Goal: Task Accomplishment & Management: Manage account settings

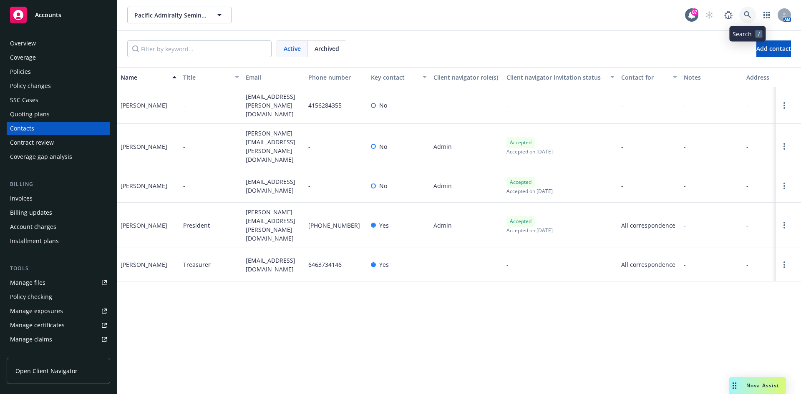
click at [745, 14] on icon at bounding box center [747, 14] width 7 height 7
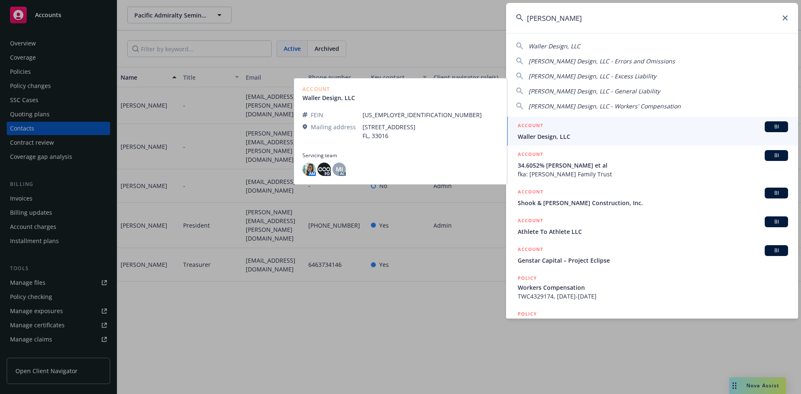
type input "waller"
click at [535, 125] on h5 "ACCOUNT" at bounding box center [530, 126] width 25 height 10
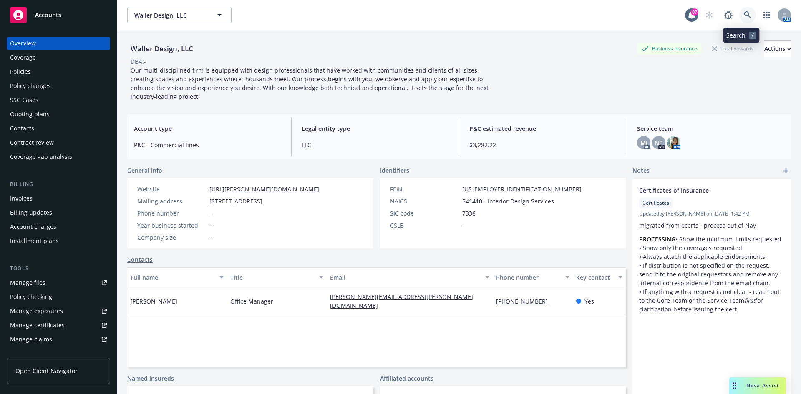
click at [742, 11] on link at bounding box center [747, 15] width 17 height 17
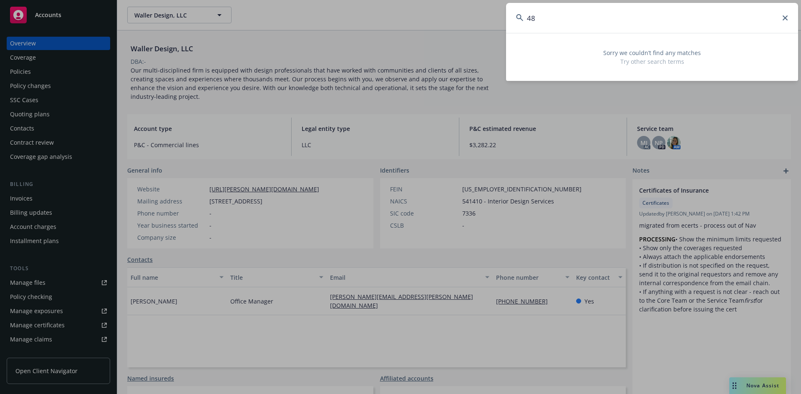
type input "4"
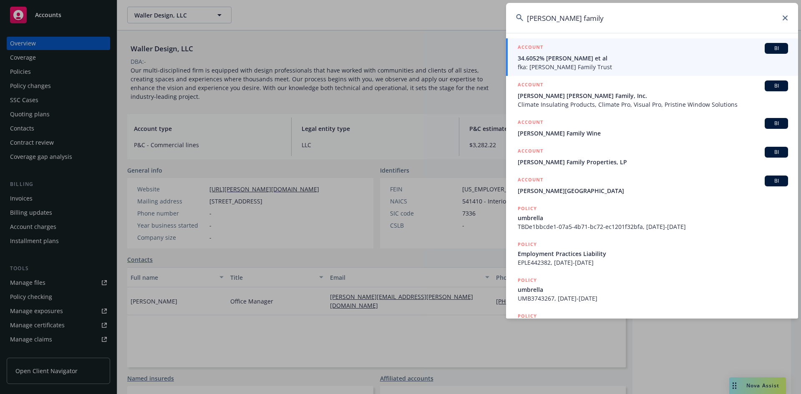
type input "waller family"
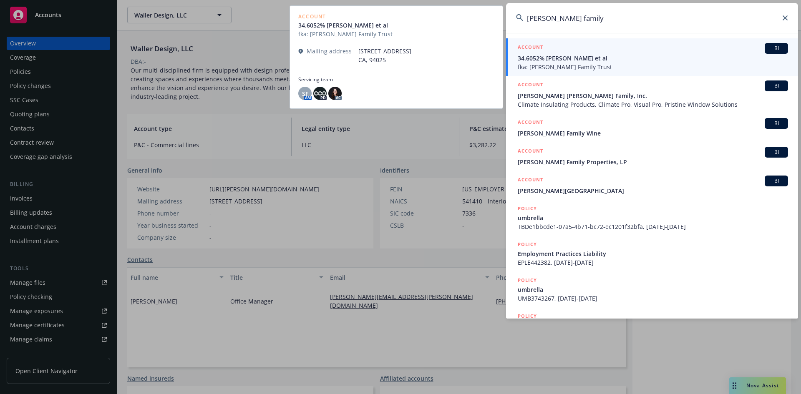
click at [528, 46] on h5 "ACCOUNT" at bounding box center [530, 48] width 25 height 10
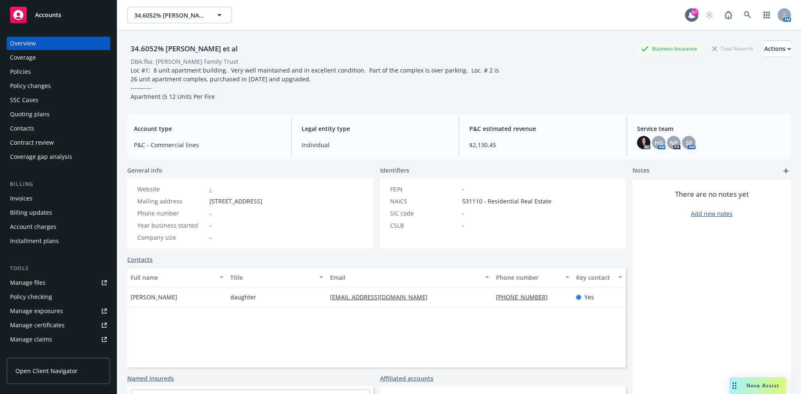
click at [60, 74] on div "Policies" at bounding box center [58, 71] width 97 height 13
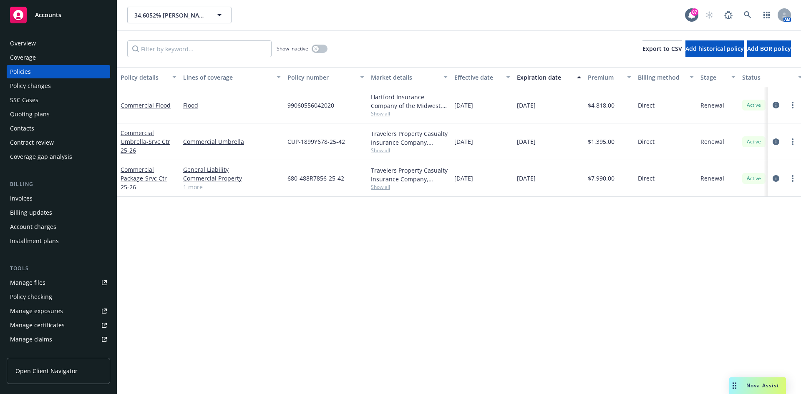
click at [55, 44] on div "Overview" at bounding box center [58, 43] width 97 height 13
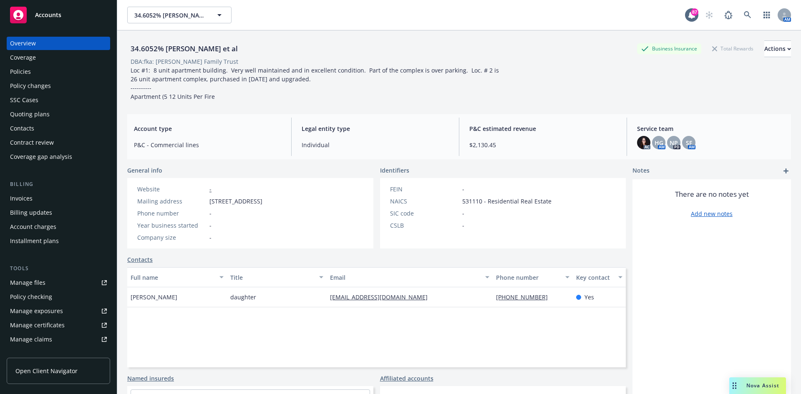
drag, startPoint x: 261, startPoint y: 50, endPoint x: 221, endPoint y: 57, distance: 40.3
click at [221, 57] on div "34.6052% Catherine M. Waller et al Business Insurance Total Rewards Actions DBA…" at bounding box center [459, 70] width 664 height 60
click at [28, 70] on div "Policies" at bounding box center [20, 71] width 21 height 13
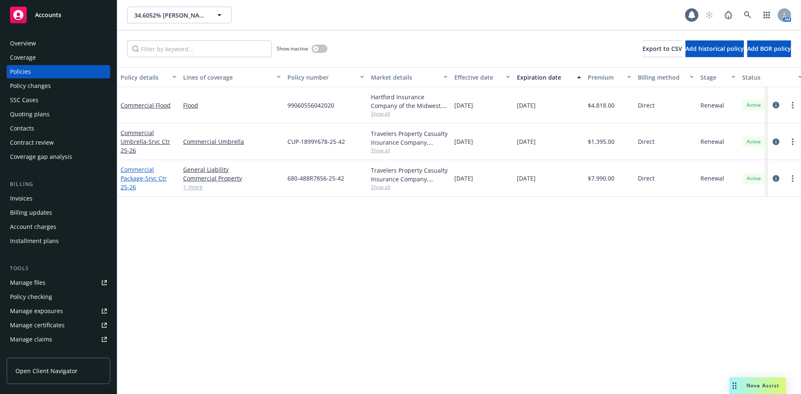
click at [140, 179] on link "Commercial Package - Srvc Ctr 25-26" at bounding box center [144, 178] width 46 height 25
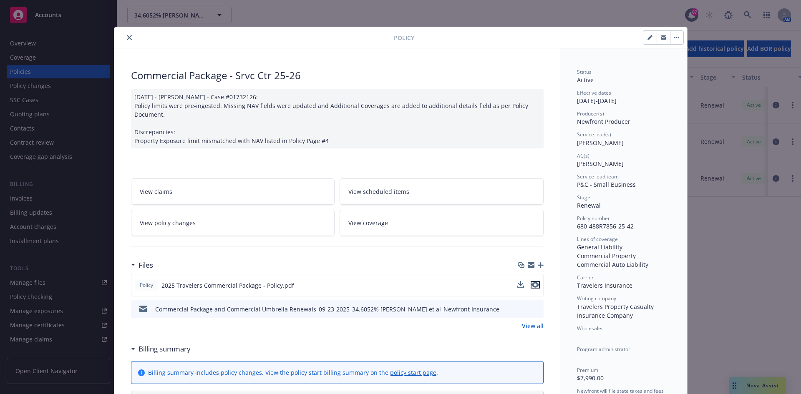
click at [533, 285] on icon "preview file" at bounding box center [536, 285] width 8 height 6
click at [128, 38] on icon "close" at bounding box center [129, 37] width 5 height 5
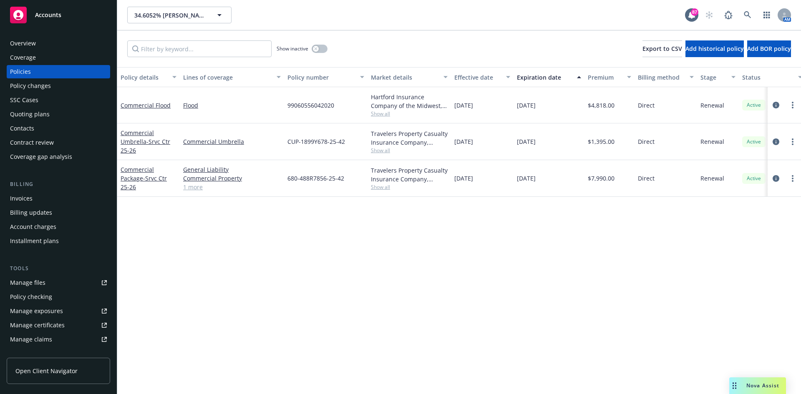
click at [65, 40] on div "Overview" at bounding box center [58, 43] width 97 height 13
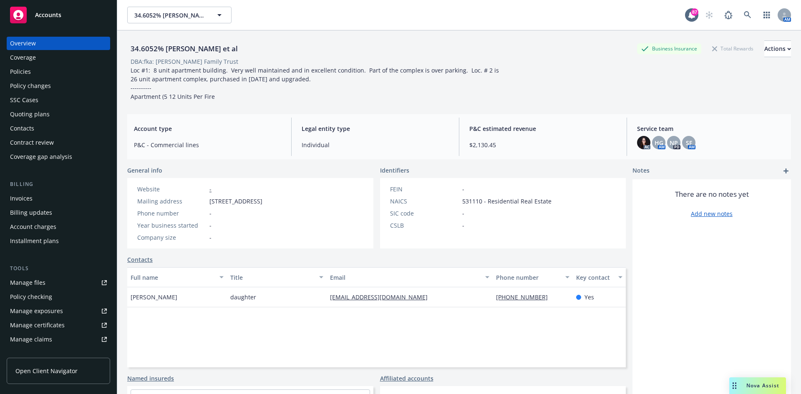
drag, startPoint x: 235, startPoint y: 51, endPoint x: 128, endPoint y: 53, distance: 107.3
click at [128, 53] on div "34.6052% Catherine M. Waller et al Business Insurance Total Rewards Actions" at bounding box center [459, 48] width 664 height 17
copy div "34.6052% Catherine M. Waller et al"
click at [37, 124] on div "Contacts" at bounding box center [58, 128] width 97 height 13
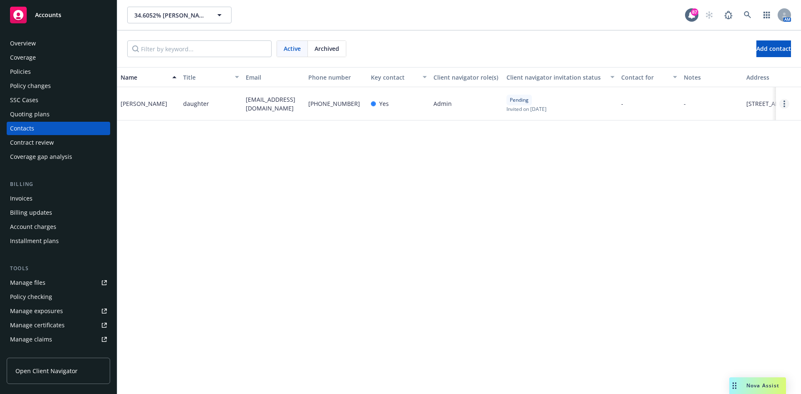
click at [787, 106] on link "Open options" at bounding box center [784, 104] width 10 height 10
click at [746, 42] on link "Edit contact" at bounding box center [745, 42] width 65 height 17
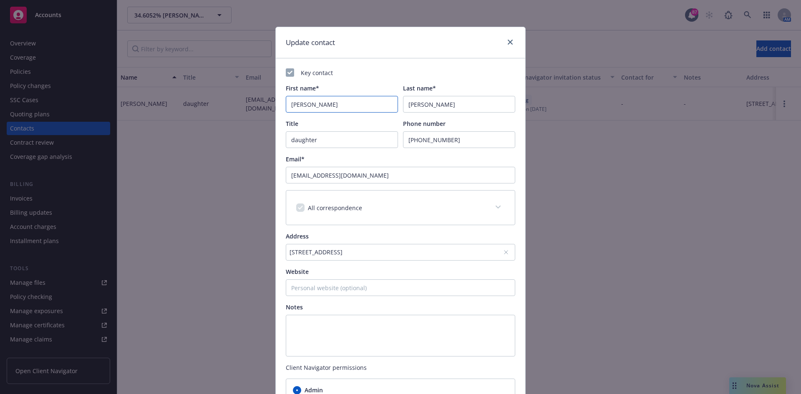
drag, startPoint x: 334, startPoint y: 106, endPoint x: 268, endPoint y: 101, distance: 66.5
click at [271, 104] on div "Update contact Key contact First name* Catherine Last name* Waller Title daught…" at bounding box center [400, 197] width 801 height 394
type input "Christopher"
type input "Robinson"
type input "Property Manager"
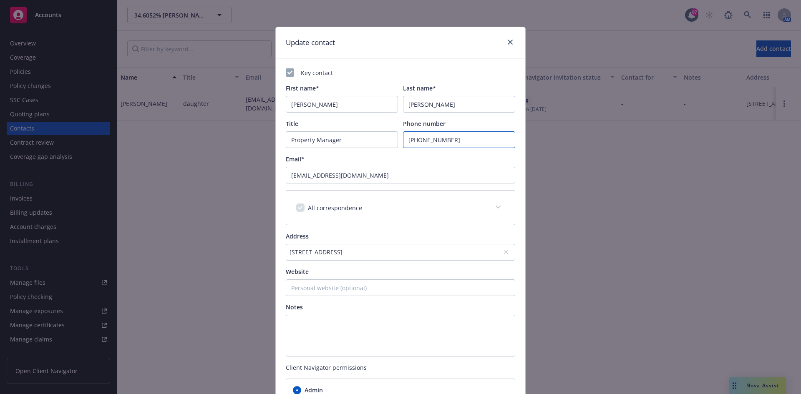
type input "650-854-2700"
type input "crobinson@robinsonandcompany.com"
click at [494, 157] on div "Email*" at bounding box center [400, 159] width 229 height 9
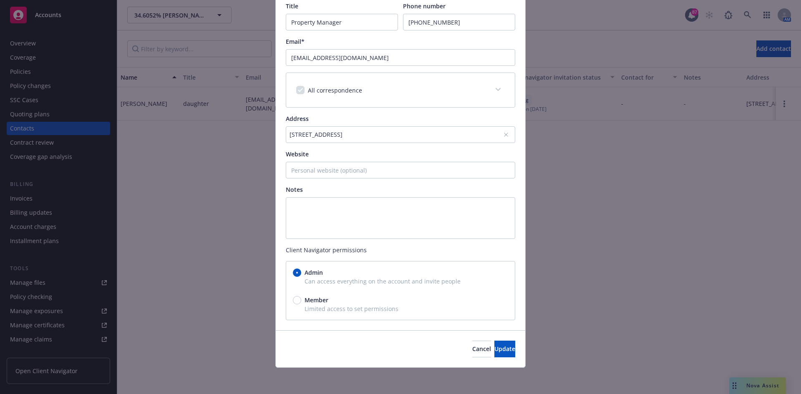
scroll to position [118, 0]
click at [495, 347] on span "Update" at bounding box center [504, 349] width 21 height 8
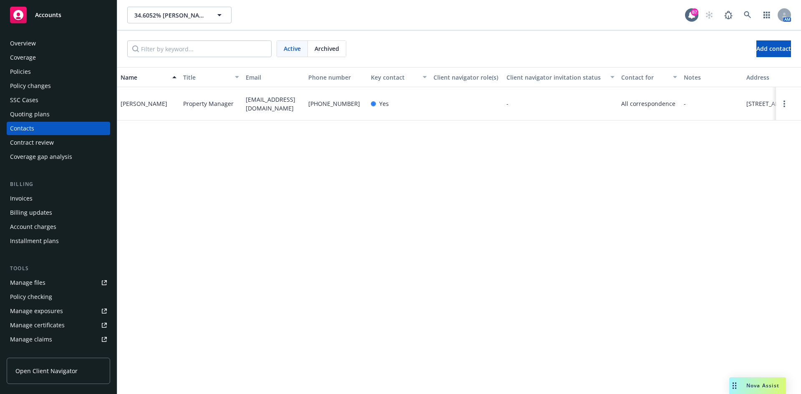
click at [41, 200] on div "Invoices" at bounding box center [58, 198] width 97 height 13
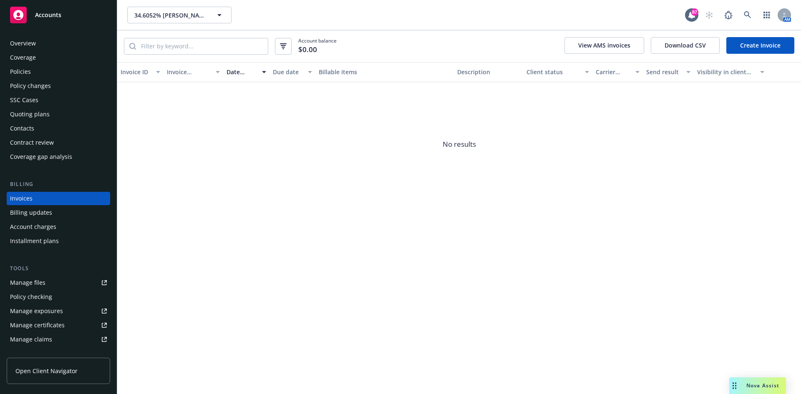
click at [31, 45] on div "Overview" at bounding box center [23, 43] width 26 height 13
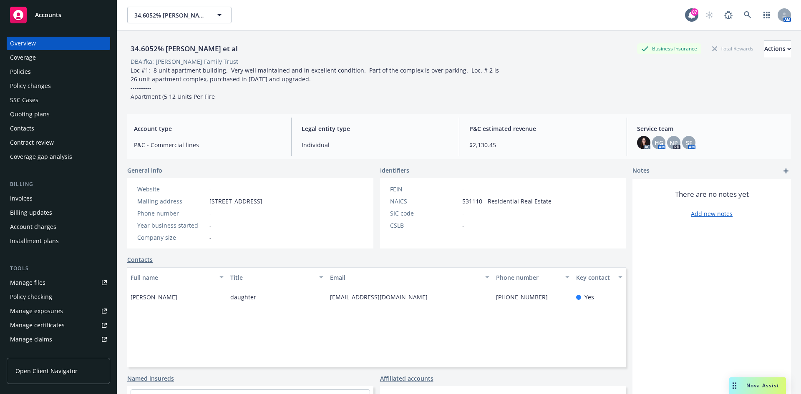
click at [41, 199] on div "Invoices" at bounding box center [58, 198] width 97 height 13
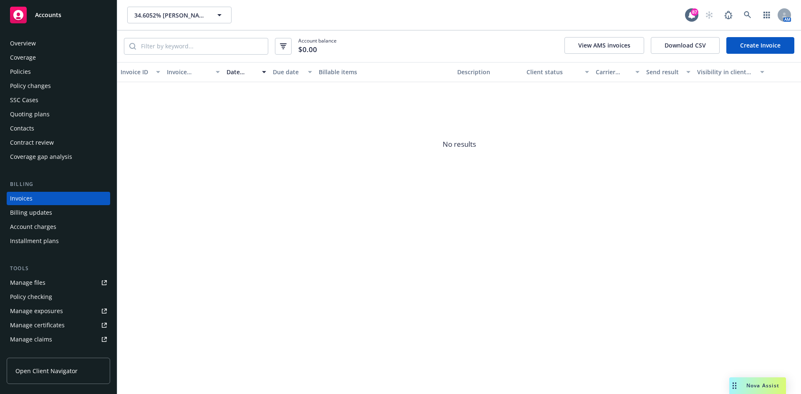
click at [35, 43] on div "Overview" at bounding box center [23, 43] width 26 height 13
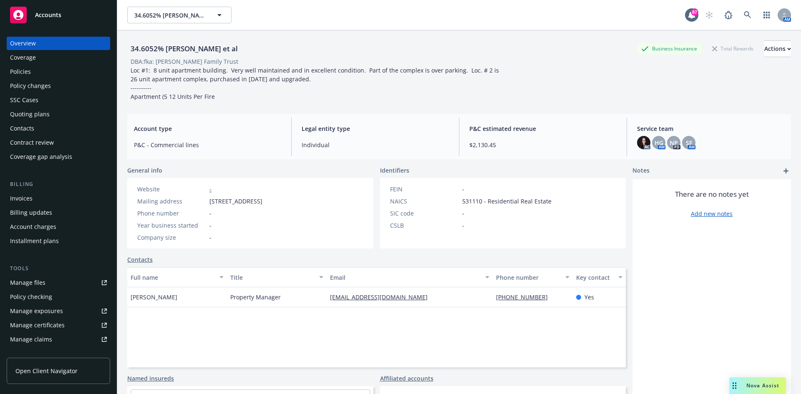
click at [20, 68] on div "Policies" at bounding box center [20, 71] width 21 height 13
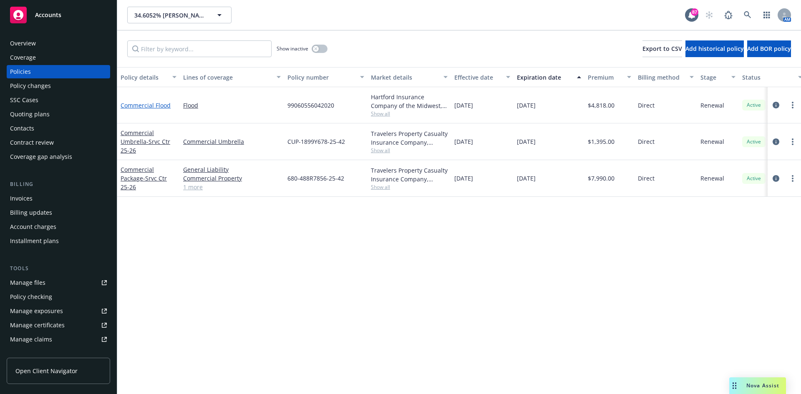
click at [153, 104] on link "Commercial Flood" at bounding box center [146, 105] width 50 height 8
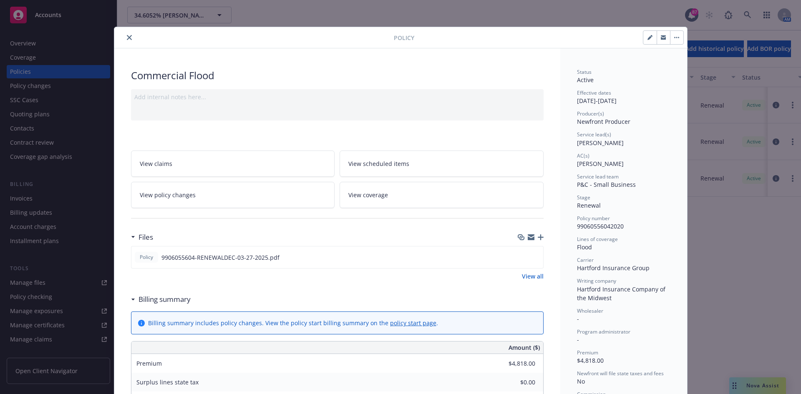
click at [124, 39] on button "close" at bounding box center [129, 38] width 10 height 10
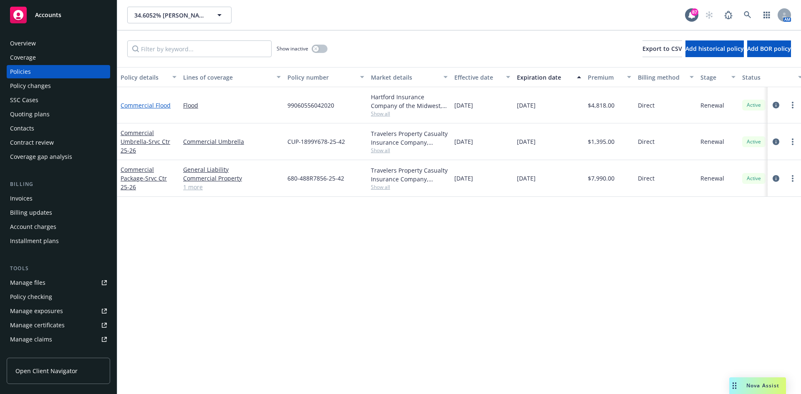
click at [154, 103] on link "Commercial Flood" at bounding box center [146, 105] width 50 height 8
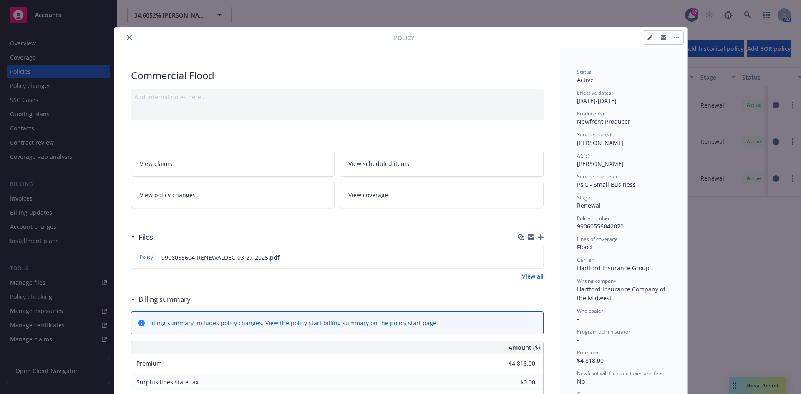
scroll to position [25, 0]
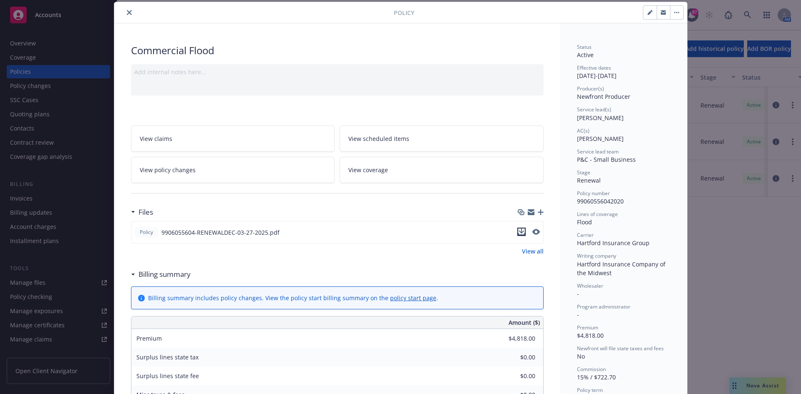
click at [519, 232] on icon "download file" at bounding box center [521, 231] width 5 height 5
click at [120, 11] on div at bounding box center [256, 13] width 276 height 10
click at [127, 11] on icon "close" at bounding box center [129, 12] width 5 height 5
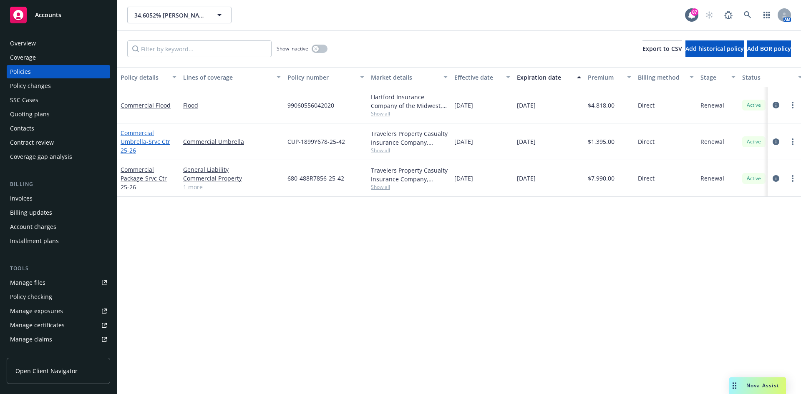
click at [158, 139] on span "- Srvc Ctr 25-26" at bounding box center [146, 146] width 50 height 17
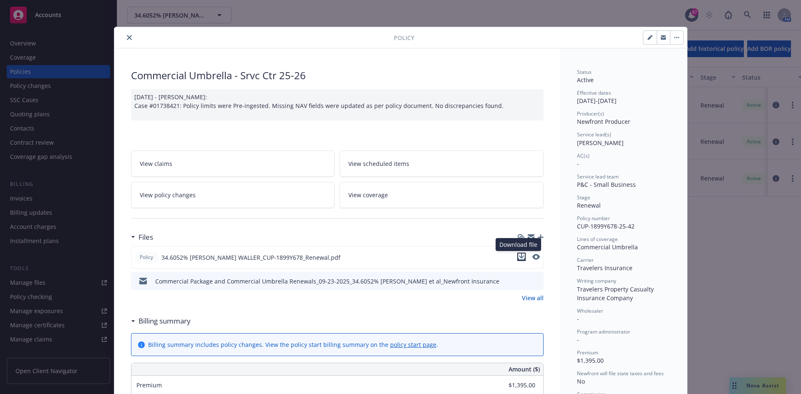
click at [519, 257] on icon "download file" at bounding box center [521, 256] width 5 height 5
click at [124, 34] on button "close" at bounding box center [129, 38] width 10 height 10
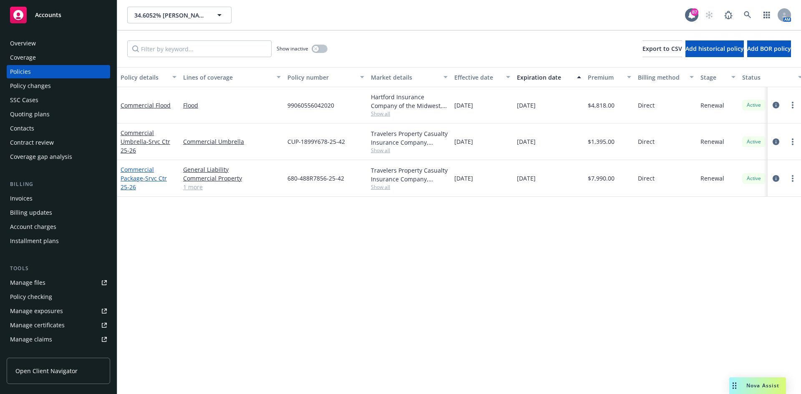
click at [143, 168] on link "Commercial Package - Srvc Ctr 25-26" at bounding box center [144, 178] width 46 height 25
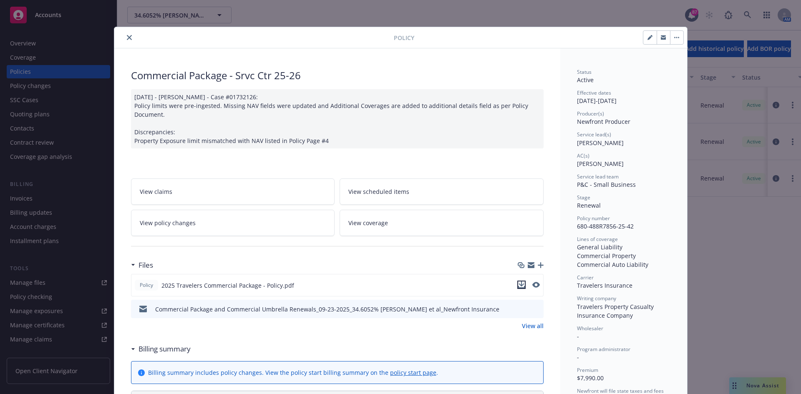
click at [518, 286] on icon "download file" at bounding box center [521, 285] width 7 height 7
click at [127, 39] on icon "close" at bounding box center [129, 37] width 5 height 5
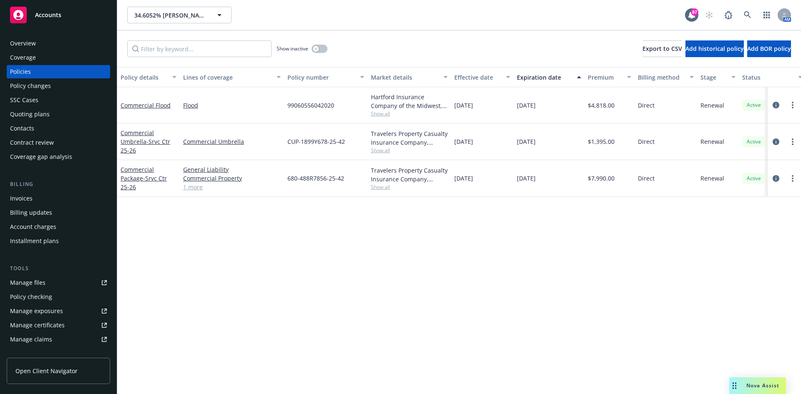
click at [53, 42] on div "Overview" at bounding box center [58, 43] width 97 height 13
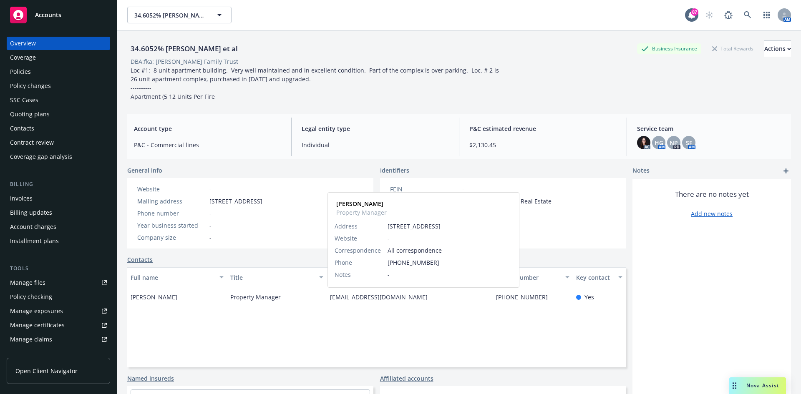
drag, startPoint x: 366, startPoint y: 293, endPoint x: 359, endPoint y: 322, distance: 29.6
click at [358, 322] on div "Full name Title Email Phone number Key contact Christopher Robinson Property Ma…" at bounding box center [376, 317] width 499 height 100
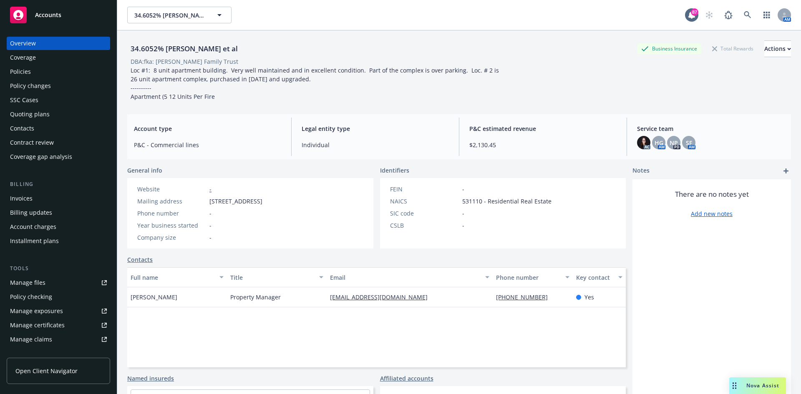
drag, startPoint x: 274, startPoint y: 52, endPoint x: 130, endPoint y: 49, distance: 144.0
click at [130, 49] on div "34.6052% Catherine M. Waller et al Business Insurance Total Rewards Actions" at bounding box center [459, 48] width 664 height 17
copy div "34.6052% Catherine M. Waller et al"
click at [739, 9] on link at bounding box center [747, 15] width 17 height 17
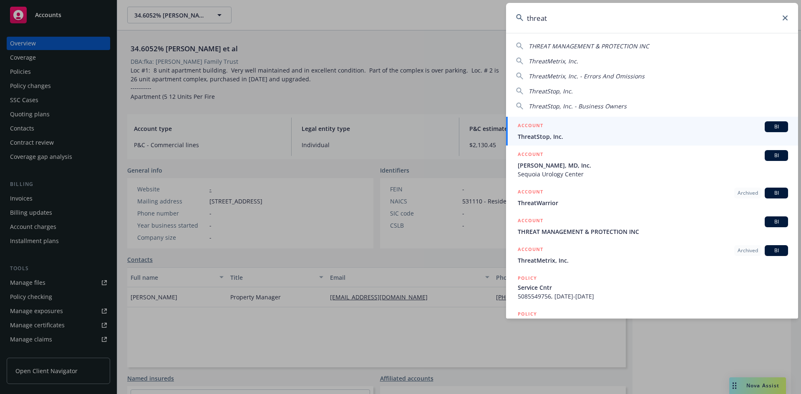
type input "threat"
click at [529, 126] on h5 "ACCOUNT" at bounding box center [530, 126] width 25 height 10
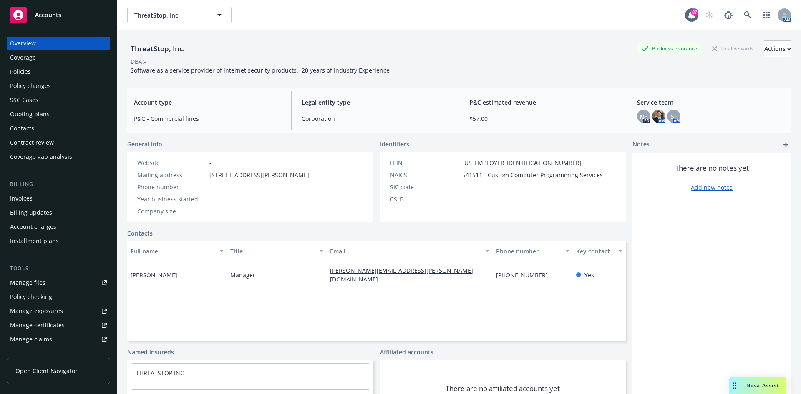
click at [31, 74] on div "Policies" at bounding box center [58, 71] width 97 height 13
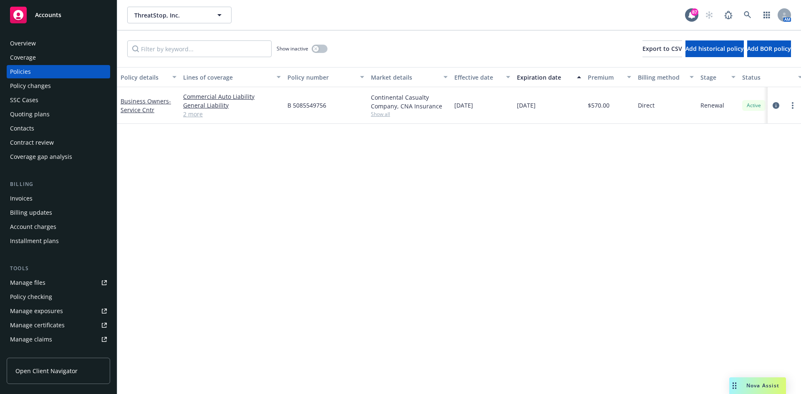
click at [378, 114] on span "Show all" at bounding box center [409, 114] width 77 height 7
drag, startPoint x: 331, startPoint y: 102, endPoint x: 285, endPoint y: 102, distance: 45.5
click at [285, 102] on div "B 5085549756" at bounding box center [325, 105] width 83 height 37
copy span "B 5085549756"
